Goal: Find specific page/section: Find specific page/section

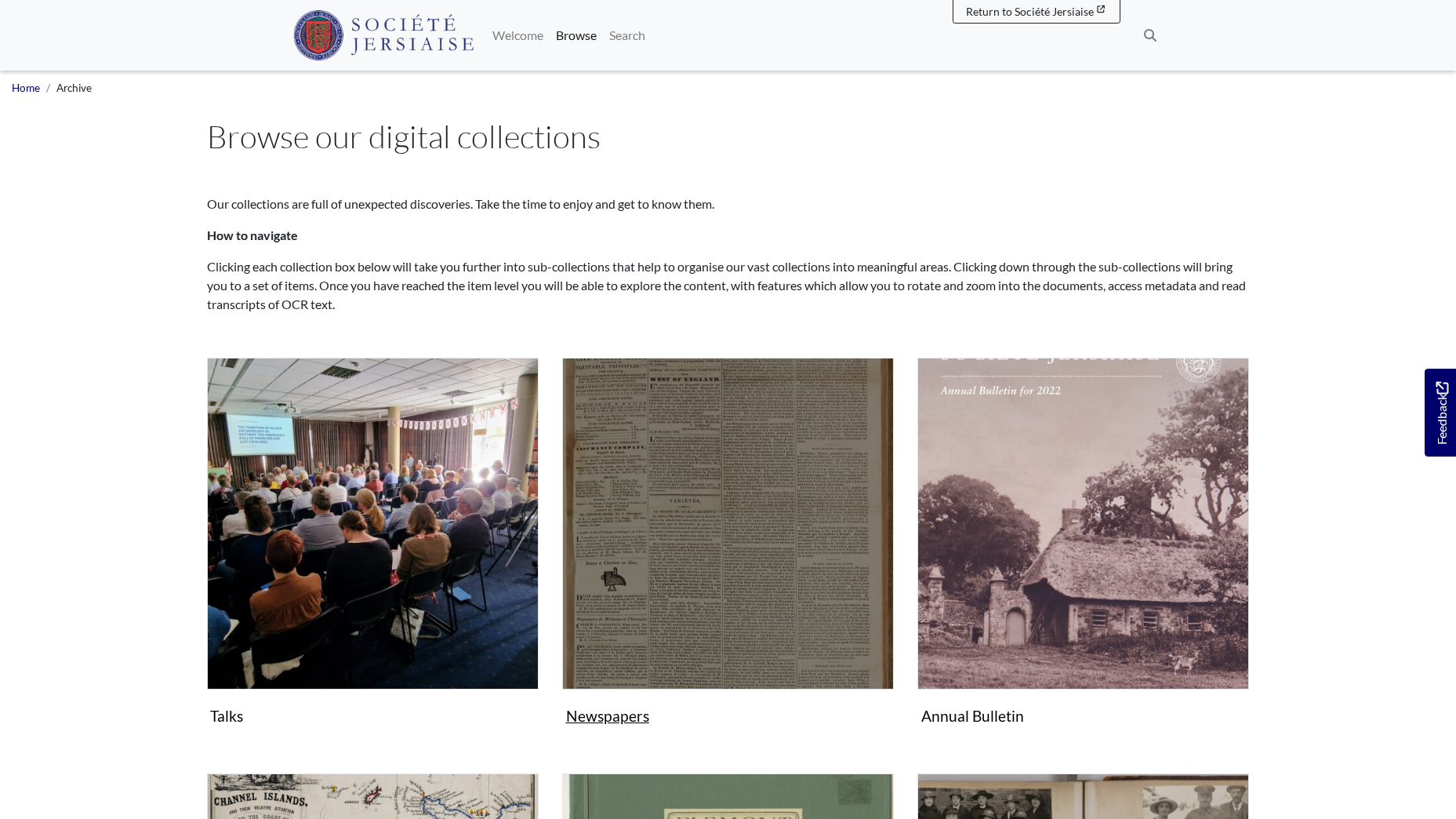
click at [719, 451] on img "Subcollection" at bounding box center [728, 524] width 332 height 332
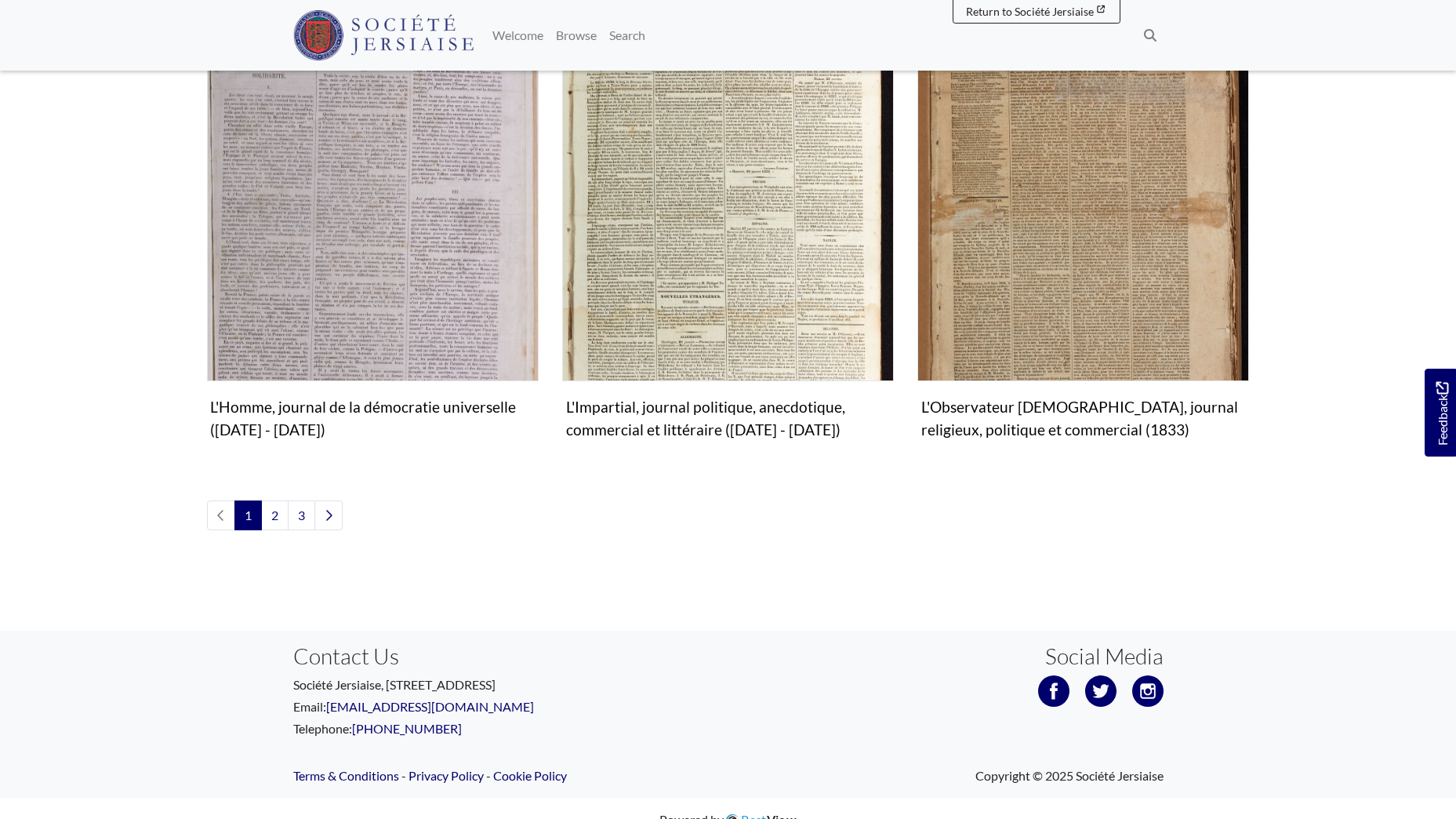
scroll to position [1836, 0]
click at [276, 500] on link "2" at bounding box center [274, 514] width 27 height 30
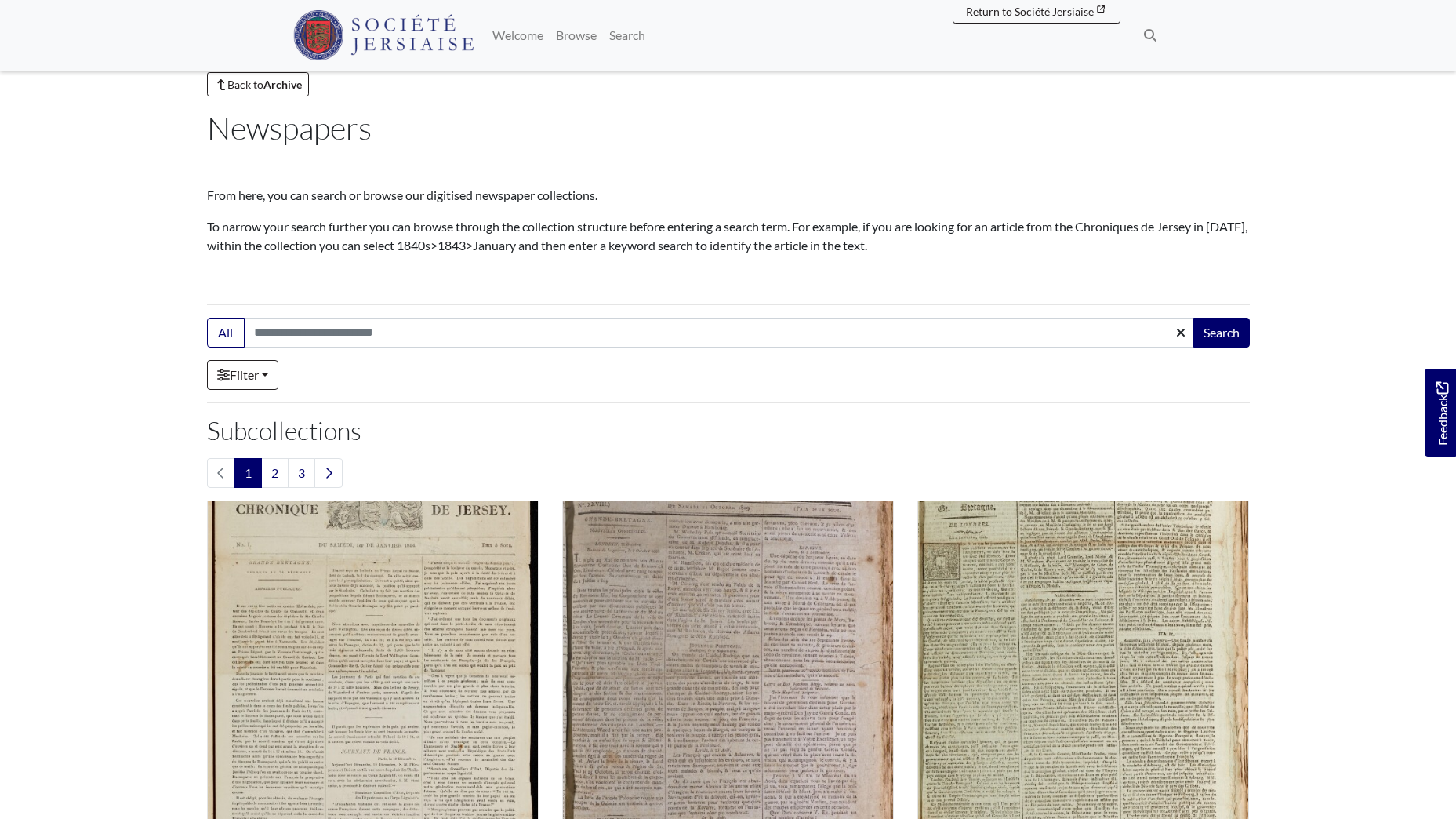
scroll to position [0, 0]
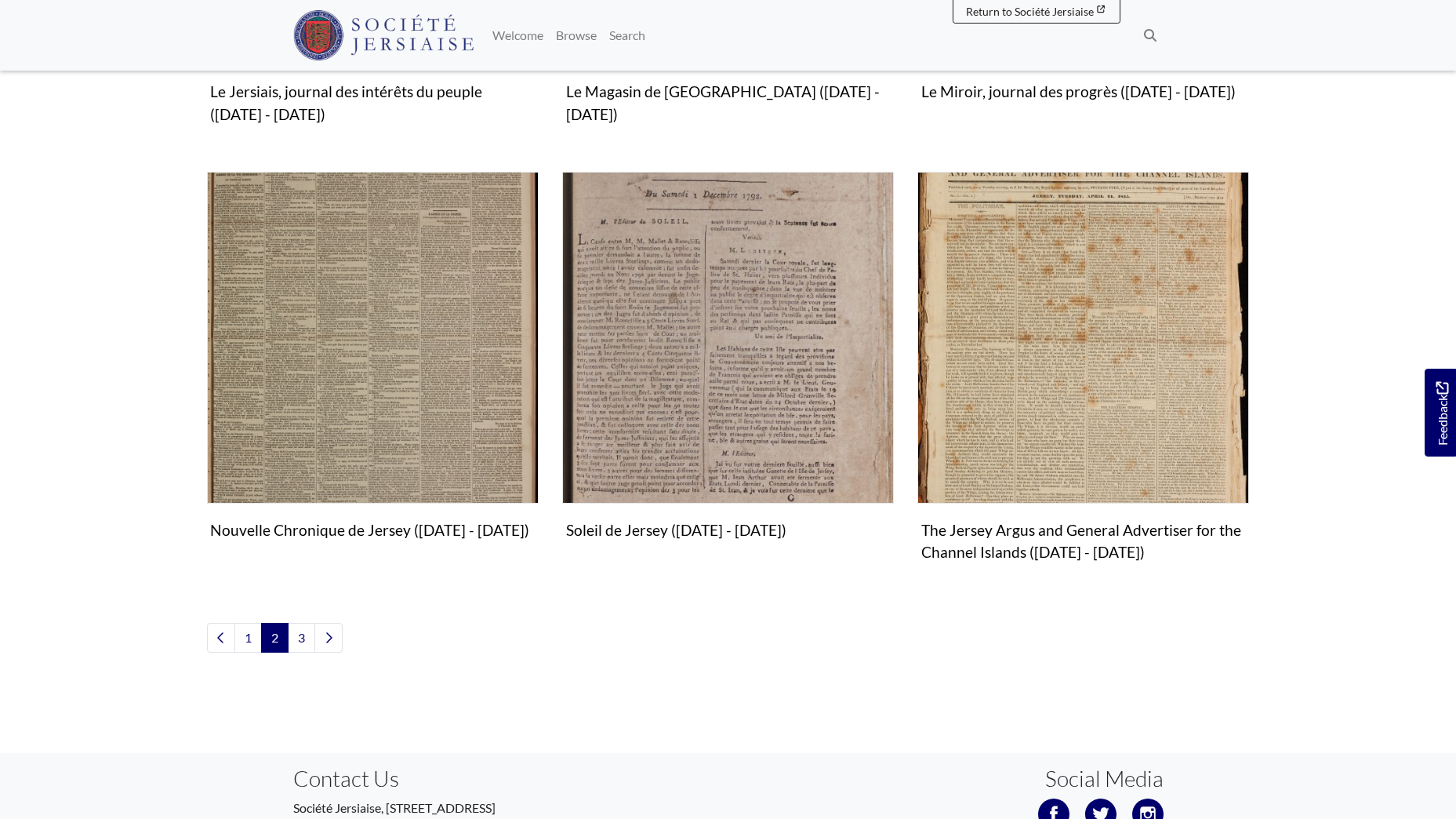
scroll to position [1726, 0]
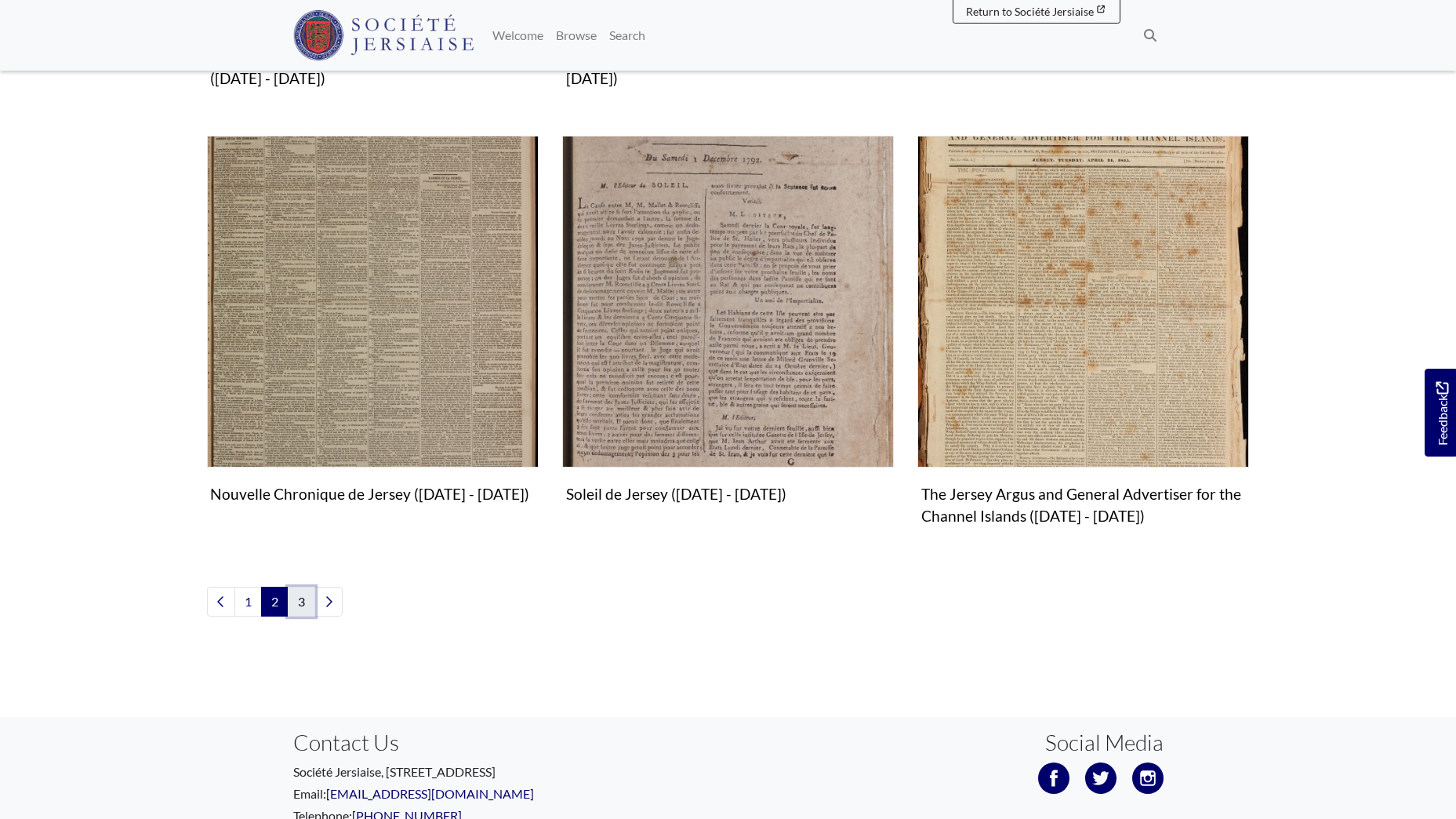
click at [303, 596] on link "3" at bounding box center [302, 601] width 27 height 30
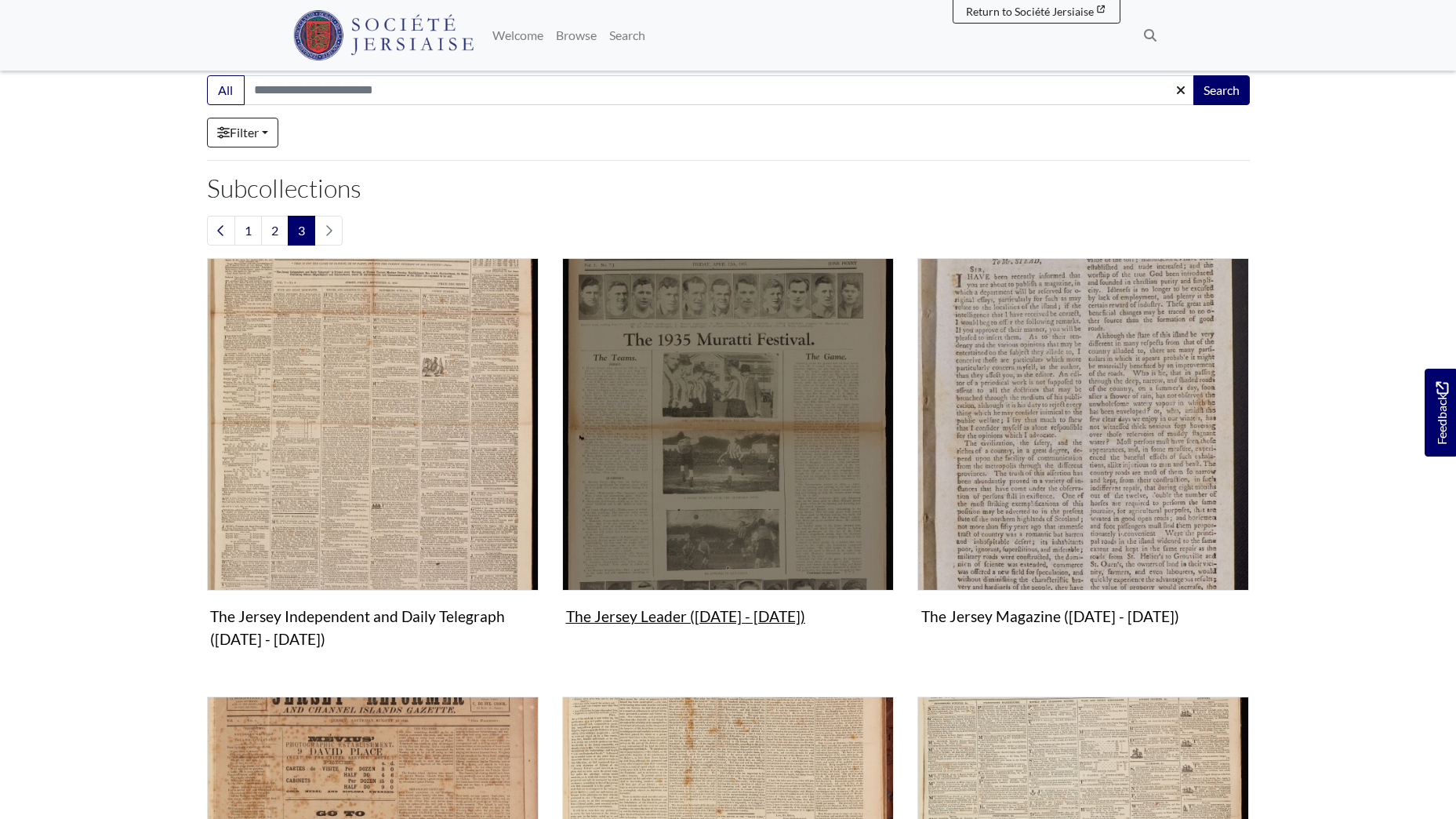
scroll to position [392, 0]
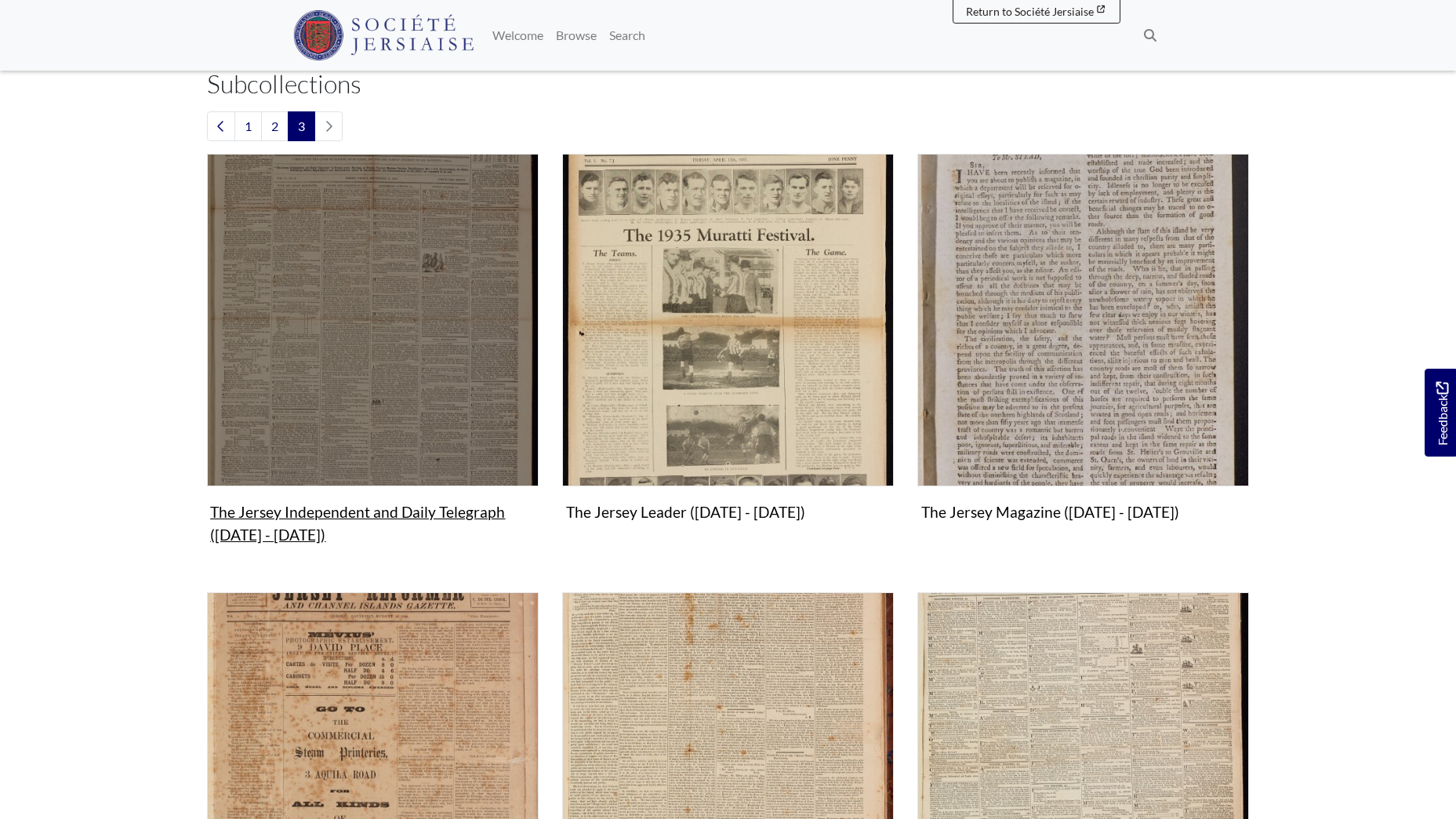
click at [377, 323] on img "Subcollection" at bounding box center [373, 320] width 332 height 332
